Goal: Task Accomplishment & Management: Manage account settings

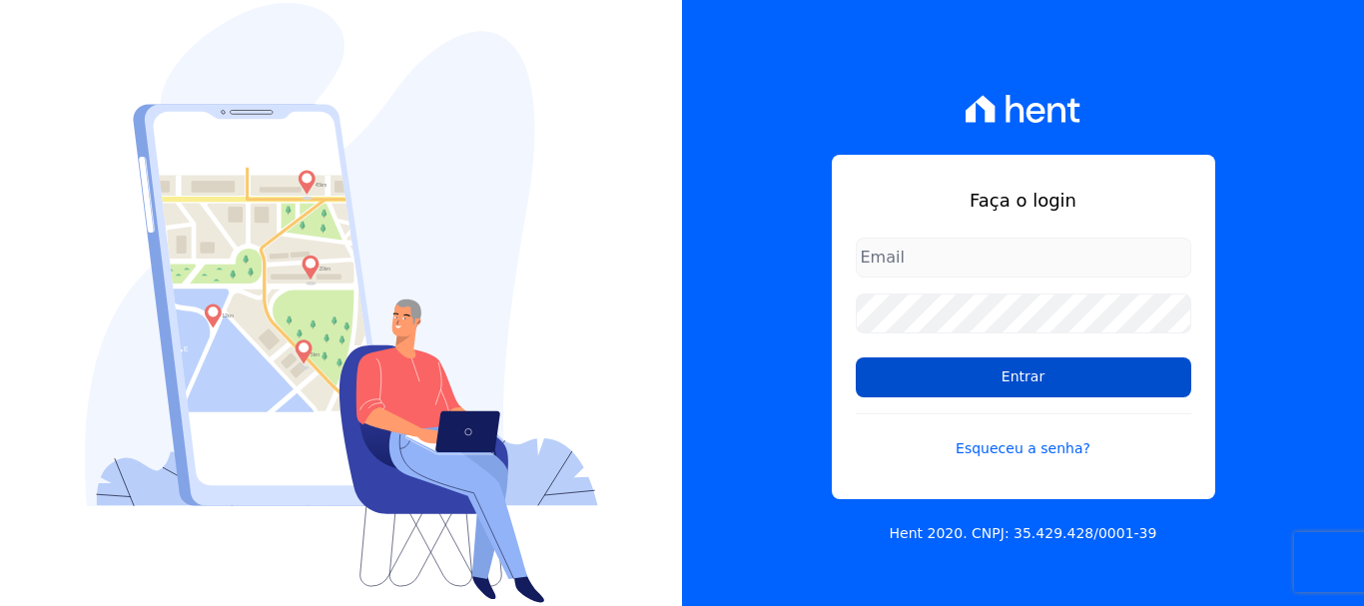
type input "[PERSON_NAME][EMAIL_ADDRESS][PERSON_NAME][DOMAIN_NAME]"
click at [906, 378] on input "Entrar" at bounding box center [1024, 378] width 336 height 40
type input "[PERSON_NAME][EMAIL_ADDRESS][PERSON_NAME][DOMAIN_NAME]"
click at [897, 371] on input "Entrar" at bounding box center [1024, 378] width 336 height 40
